Goal: Task Accomplishment & Management: Manage account settings

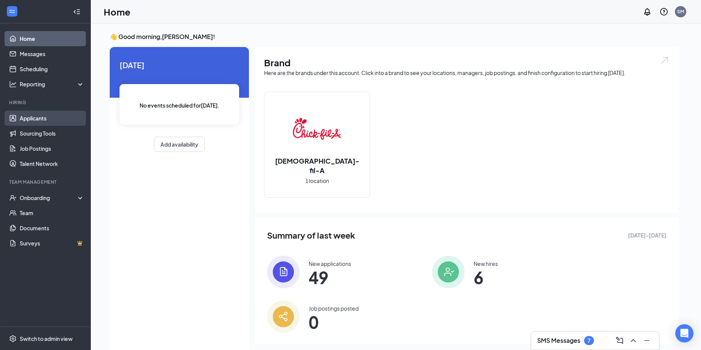
click at [57, 115] on link "Applicants" at bounding box center [52, 117] width 65 height 15
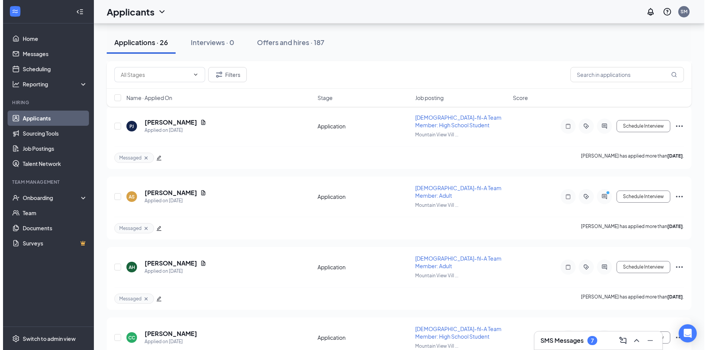
scroll to position [1436, 0]
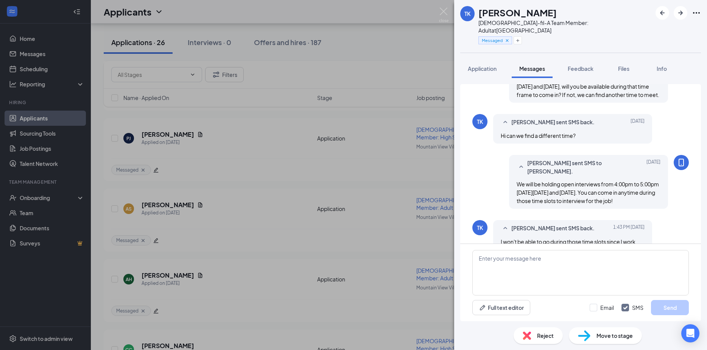
scroll to position [117, 0]
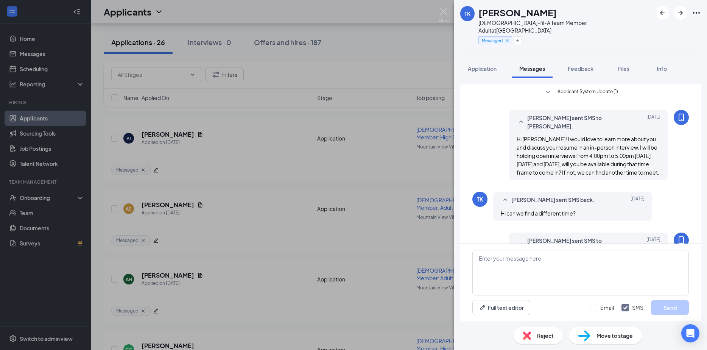
click at [414, 37] on div "TK [PERSON_NAME] [DEMOGRAPHIC_DATA]-fil-A Team Member: Adult at [GEOGRAPHIC_DAT…" at bounding box center [353, 175] width 707 height 350
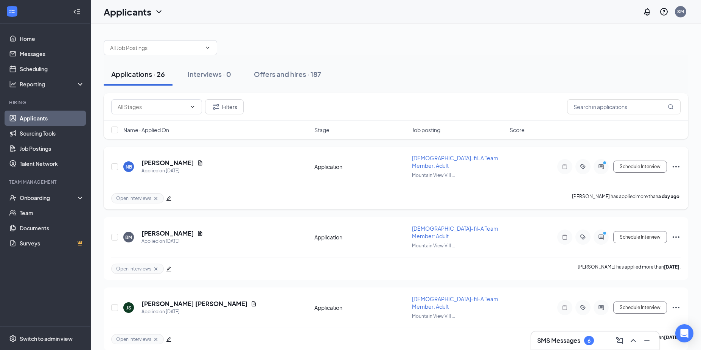
click at [599, 166] on div at bounding box center [601, 166] width 15 height 15
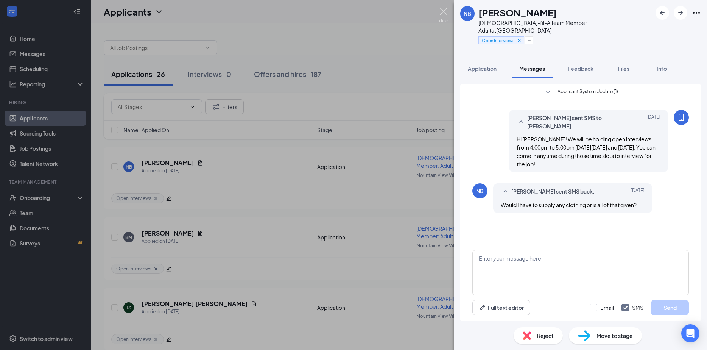
click at [442, 12] on img at bounding box center [443, 15] width 9 height 15
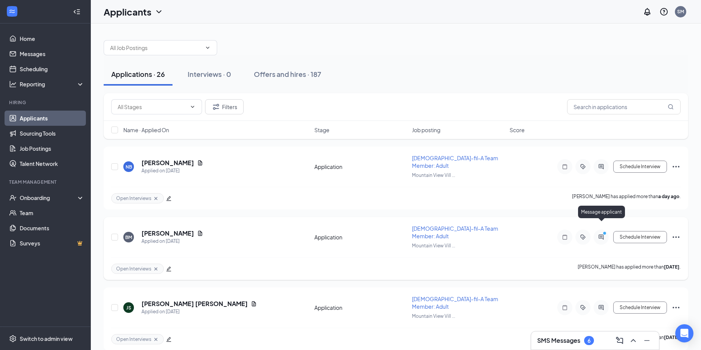
scroll to position [38, 0]
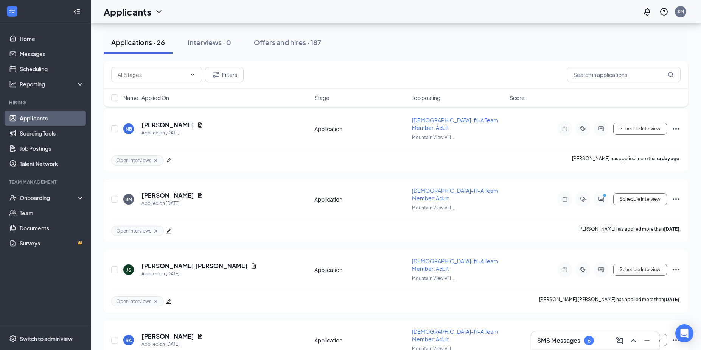
click at [566, 336] on h3 "SMS Messages" at bounding box center [558, 340] width 43 height 8
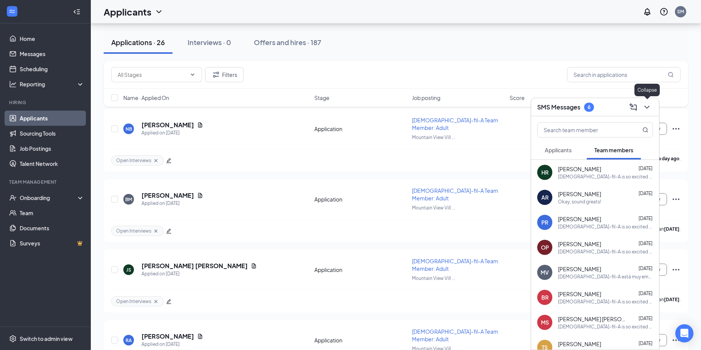
click at [647, 106] on icon "ChevronDown" at bounding box center [646, 107] width 9 height 9
